Goal: Transaction & Acquisition: Subscribe to service/newsletter

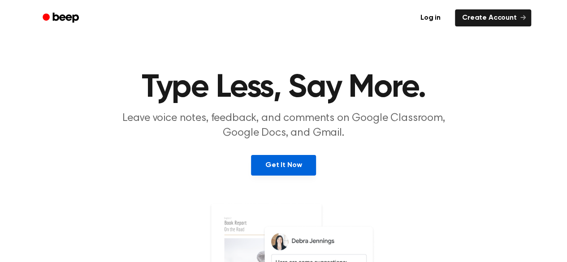
click at [299, 166] on link "Get It Now" at bounding box center [283, 165] width 65 height 21
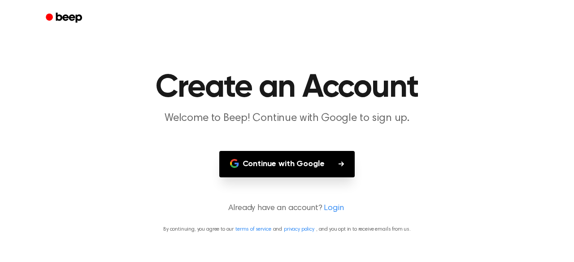
click at [299, 166] on button "Continue with Google" at bounding box center [287, 164] width 136 height 26
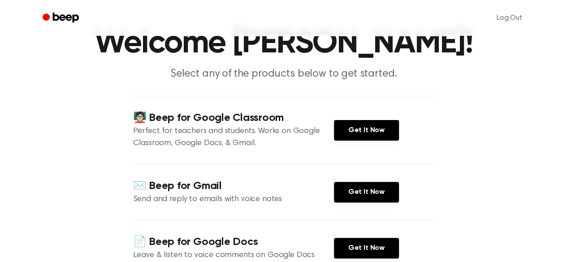
scroll to position [34, 0]
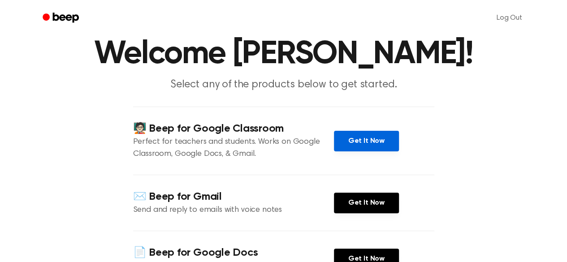
click at [366, 143] on link "Get It Now" at bounding box center [366, 141] width 65 height 21
